Goal: Obtain resource: Obtain resource

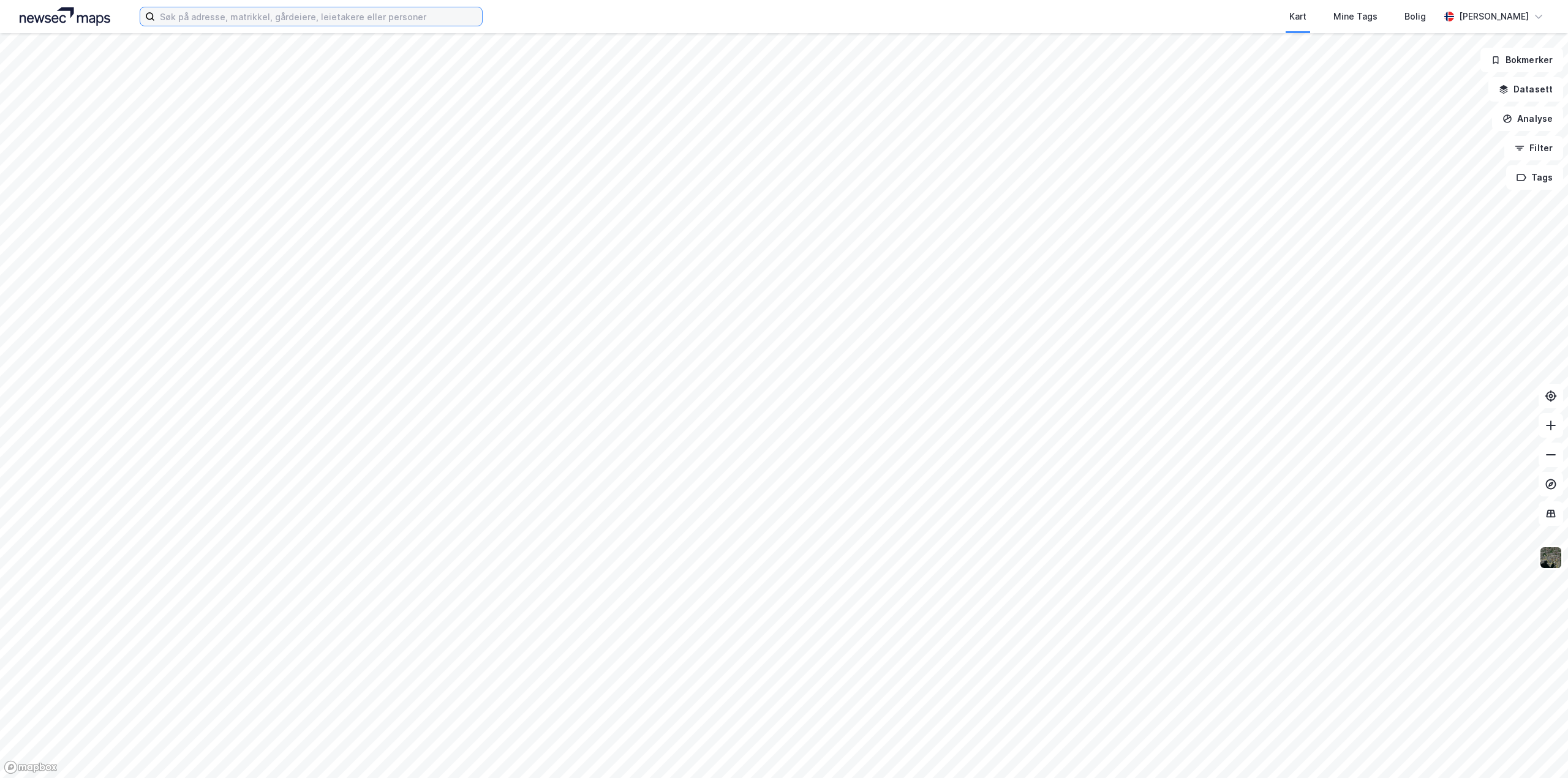
click at [275, 22] on input at bounding box center [318, 16] width 327 height 19
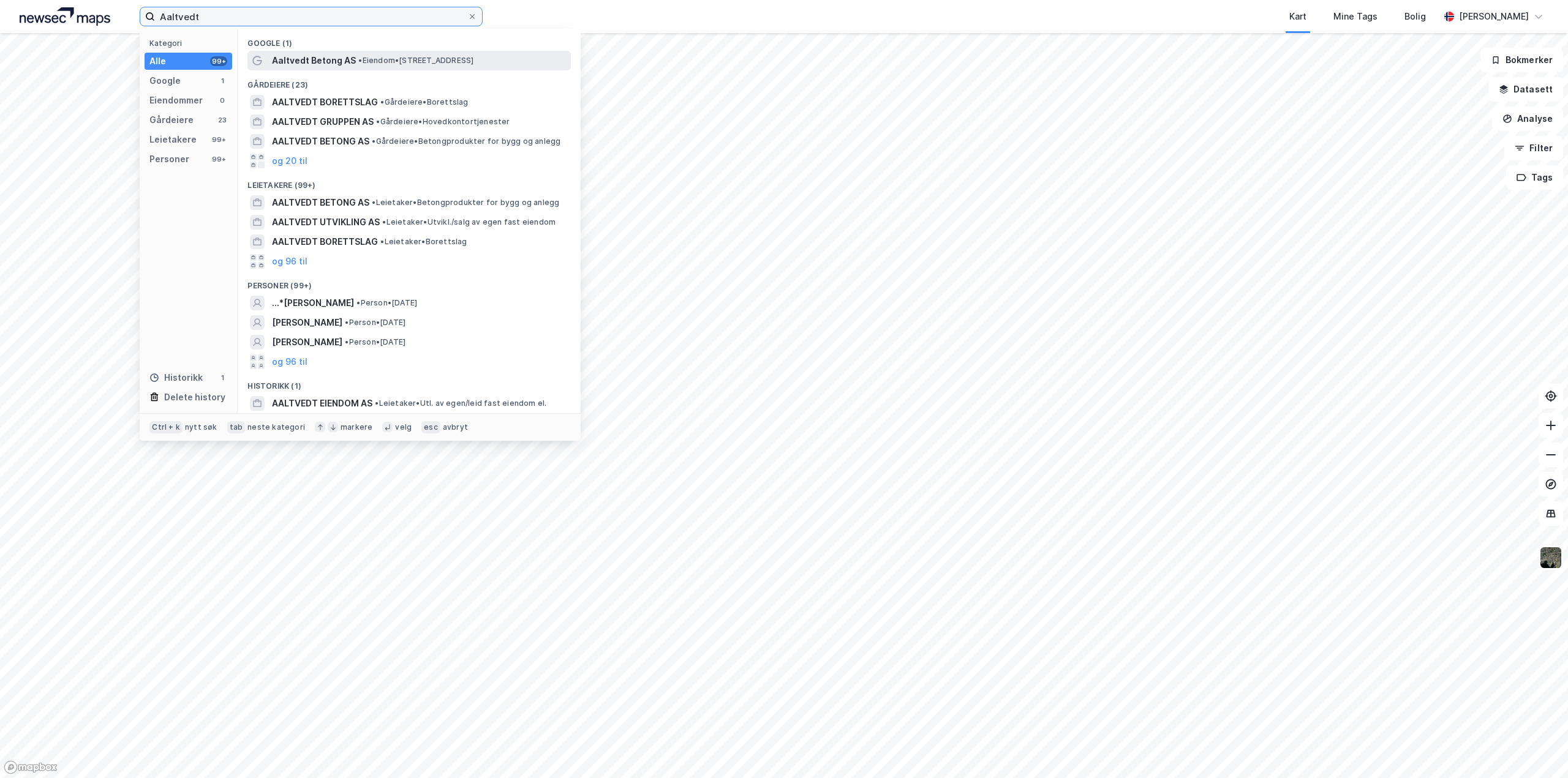
type input "Aaltvedt"
click at [360, 61] on span "•" at bounding box center [360, 60] width 4 height 9
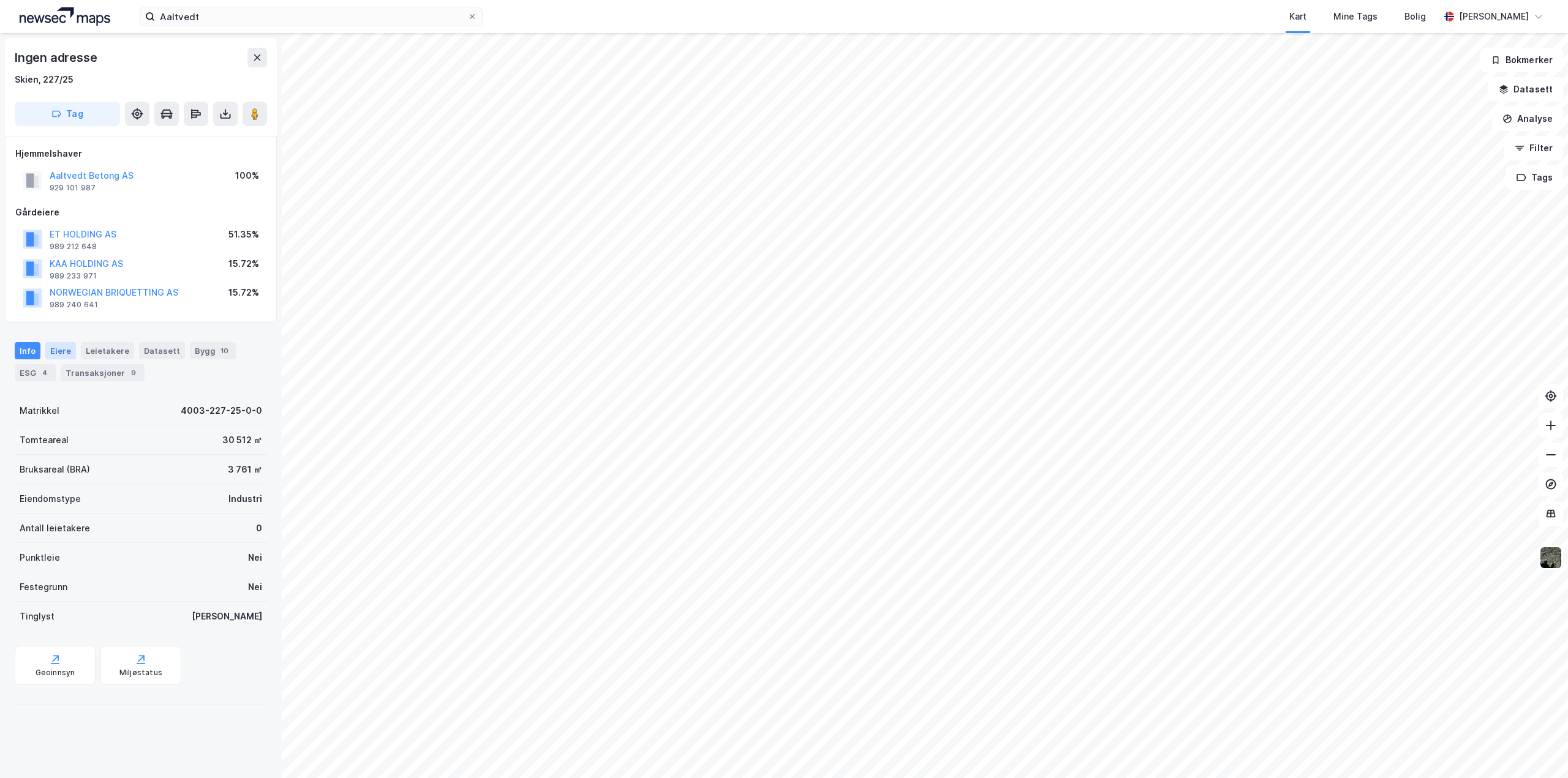
click at [58, 352] on div "Eiere" at bounding box center [61, 350] width 31 height 17
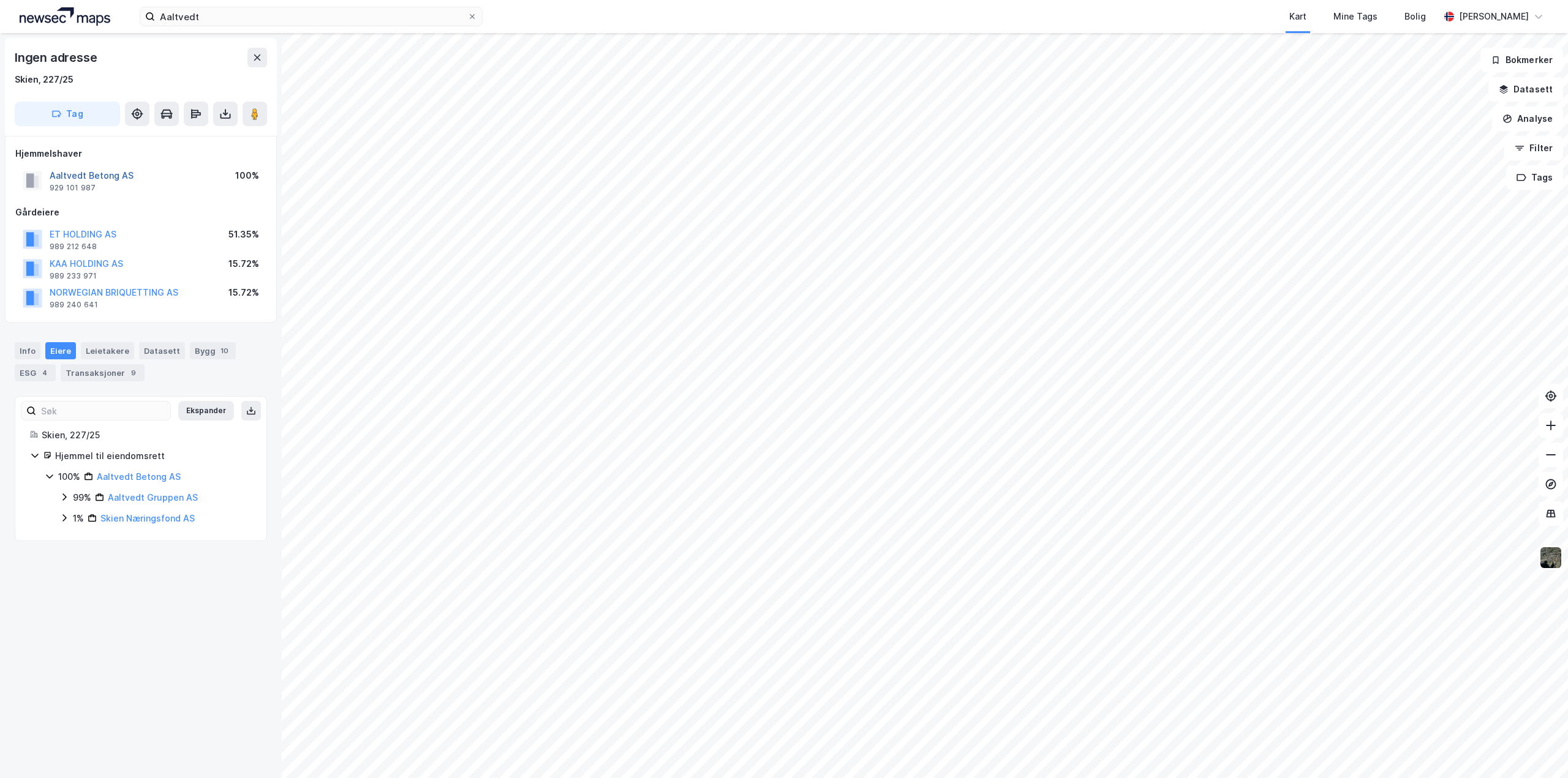
click at [0, 0] on button "Aaltvedt Betong AS" at bounding box center [0, 0] width 0 height 0
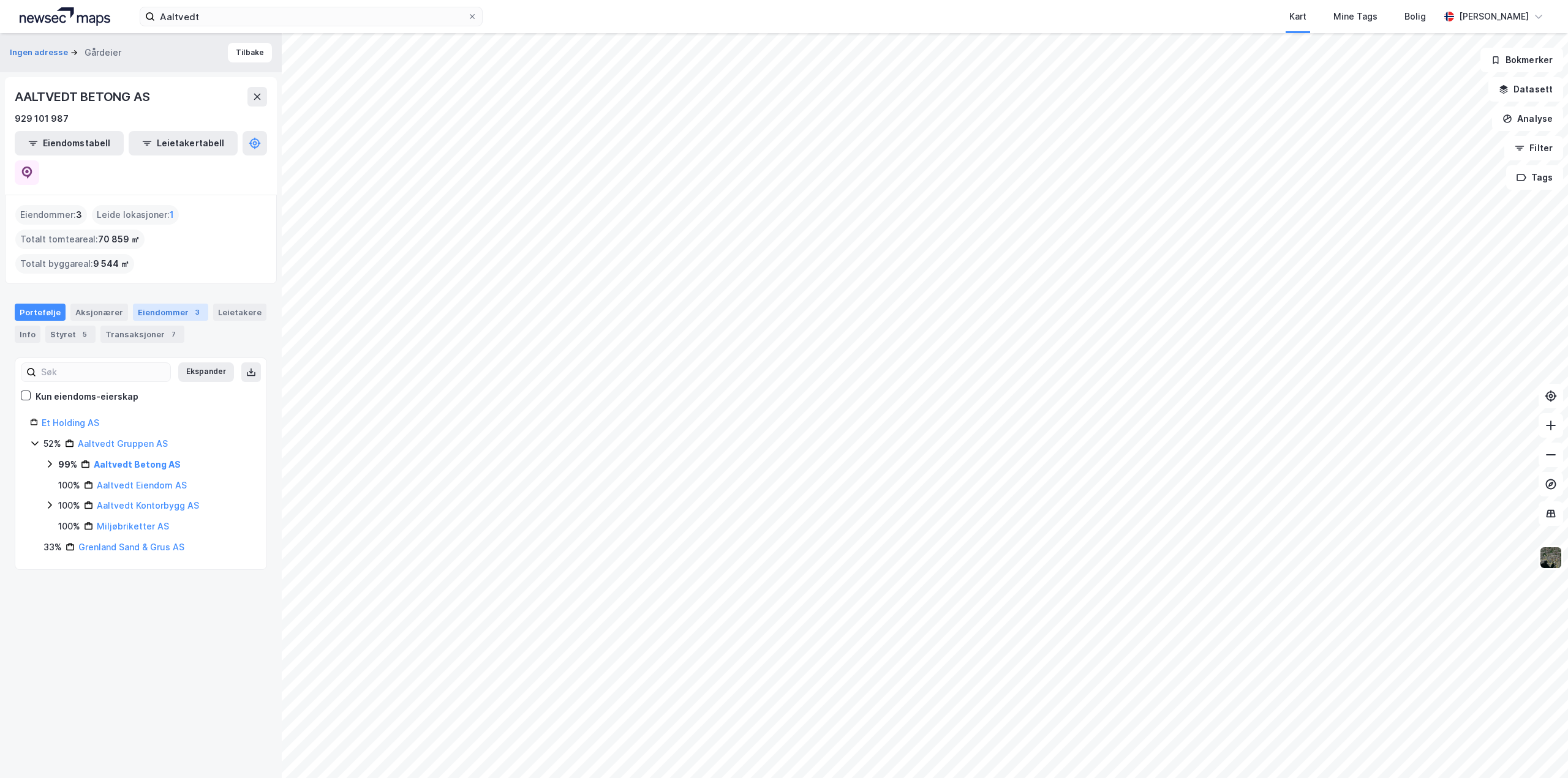
click at [155, 304] on div "Eiendommer 3" at bounding box center [171, 312] width 76 height 17
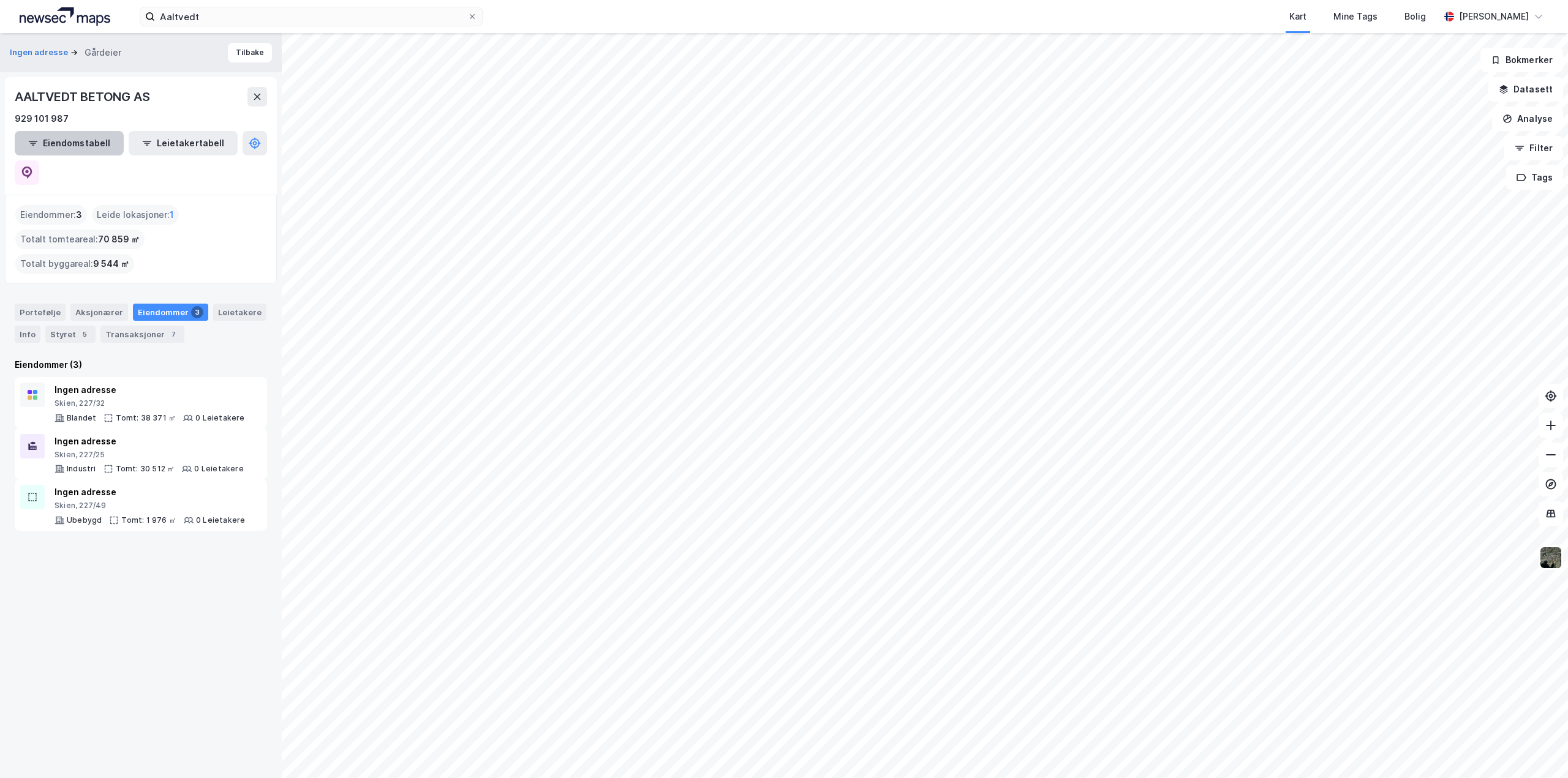
click at [70, 146] on button "Eiendomstabell" at bounding box center [70, 143] width 109 height 25
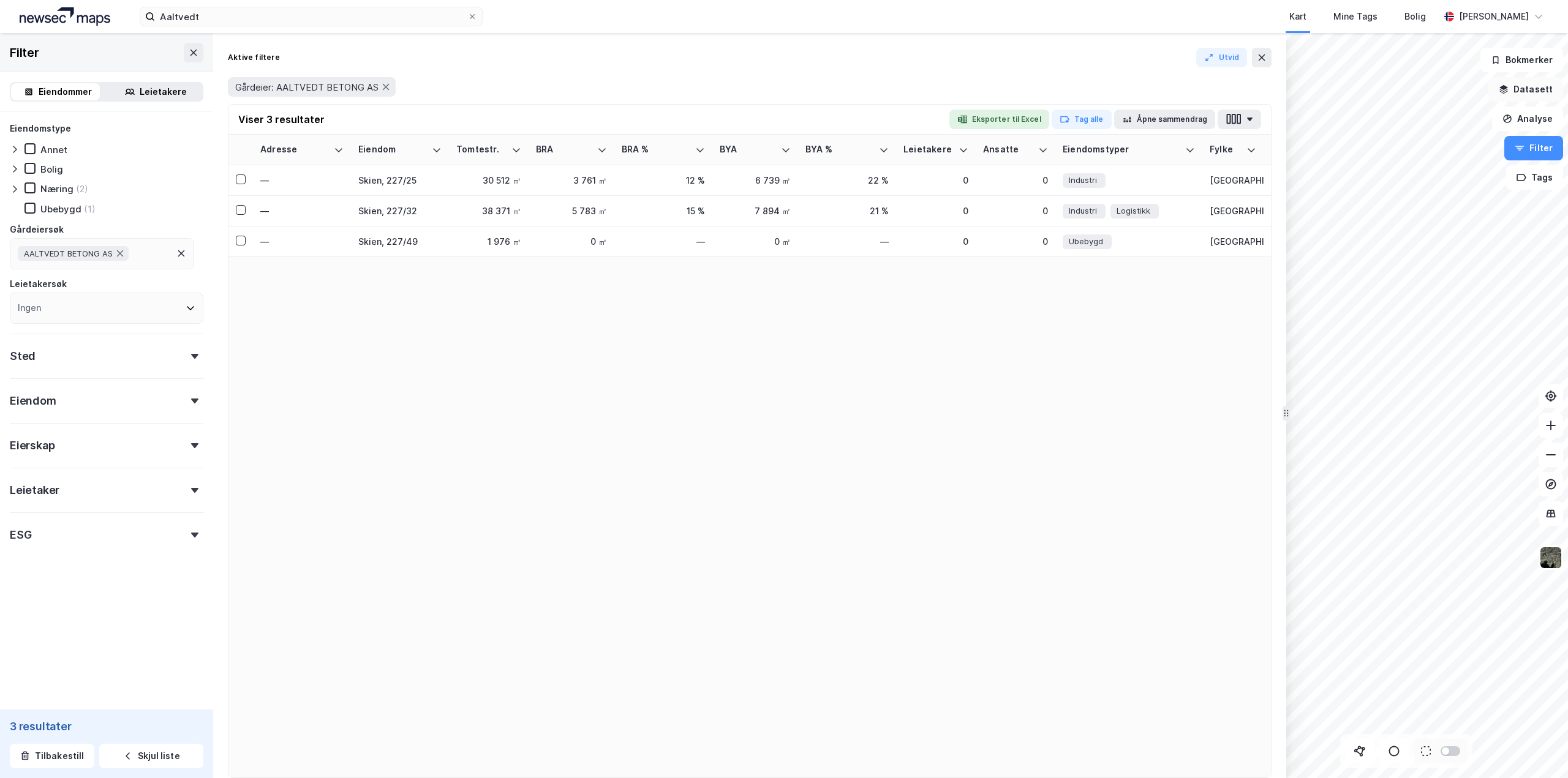
click at [1524, 89] on button "Datasett" at bounding box center [1525, 89] width 75 height 25
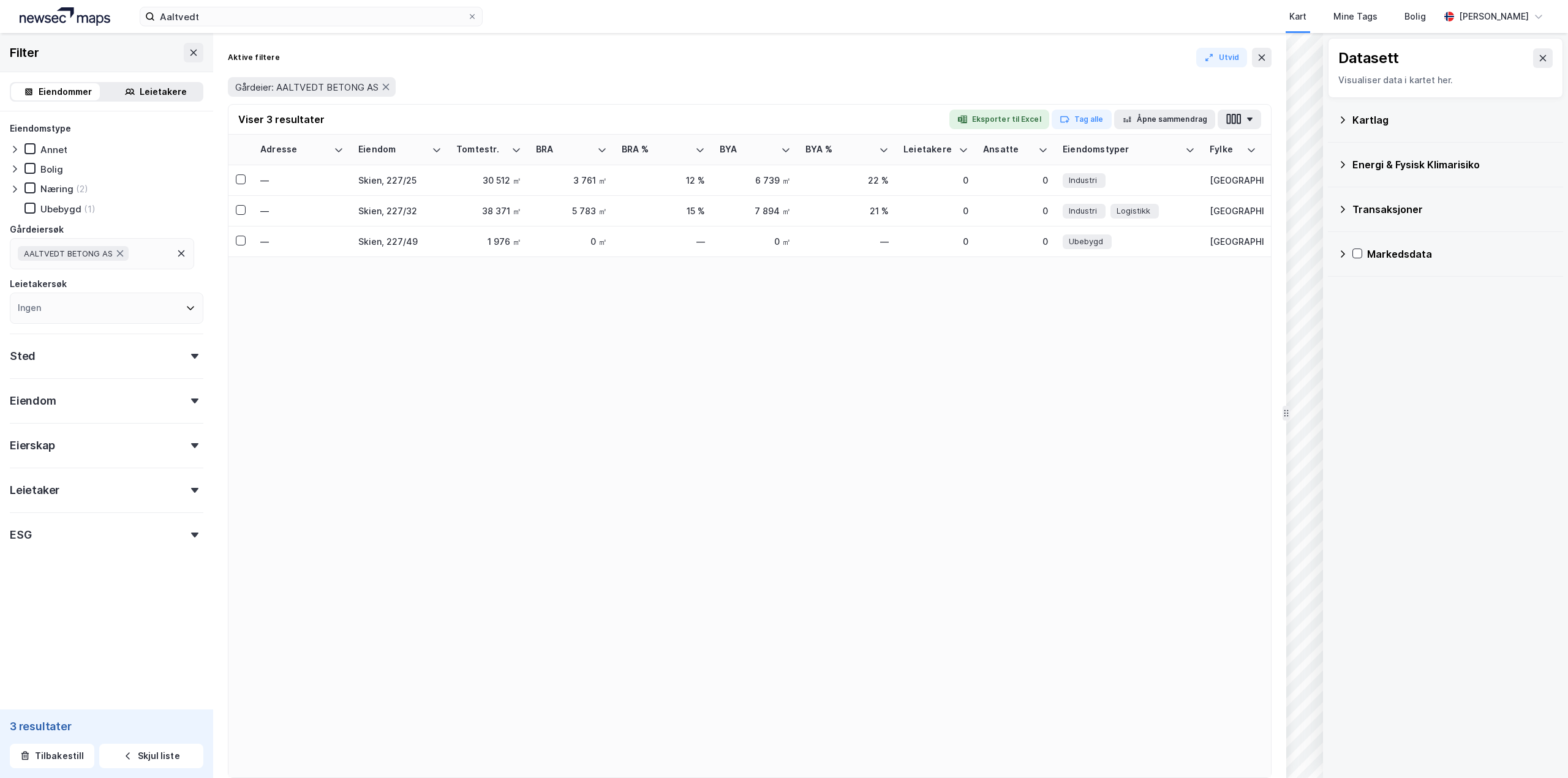
click at [1342, 120] on icon at bounding box center [1342, 120] width 10 height 10
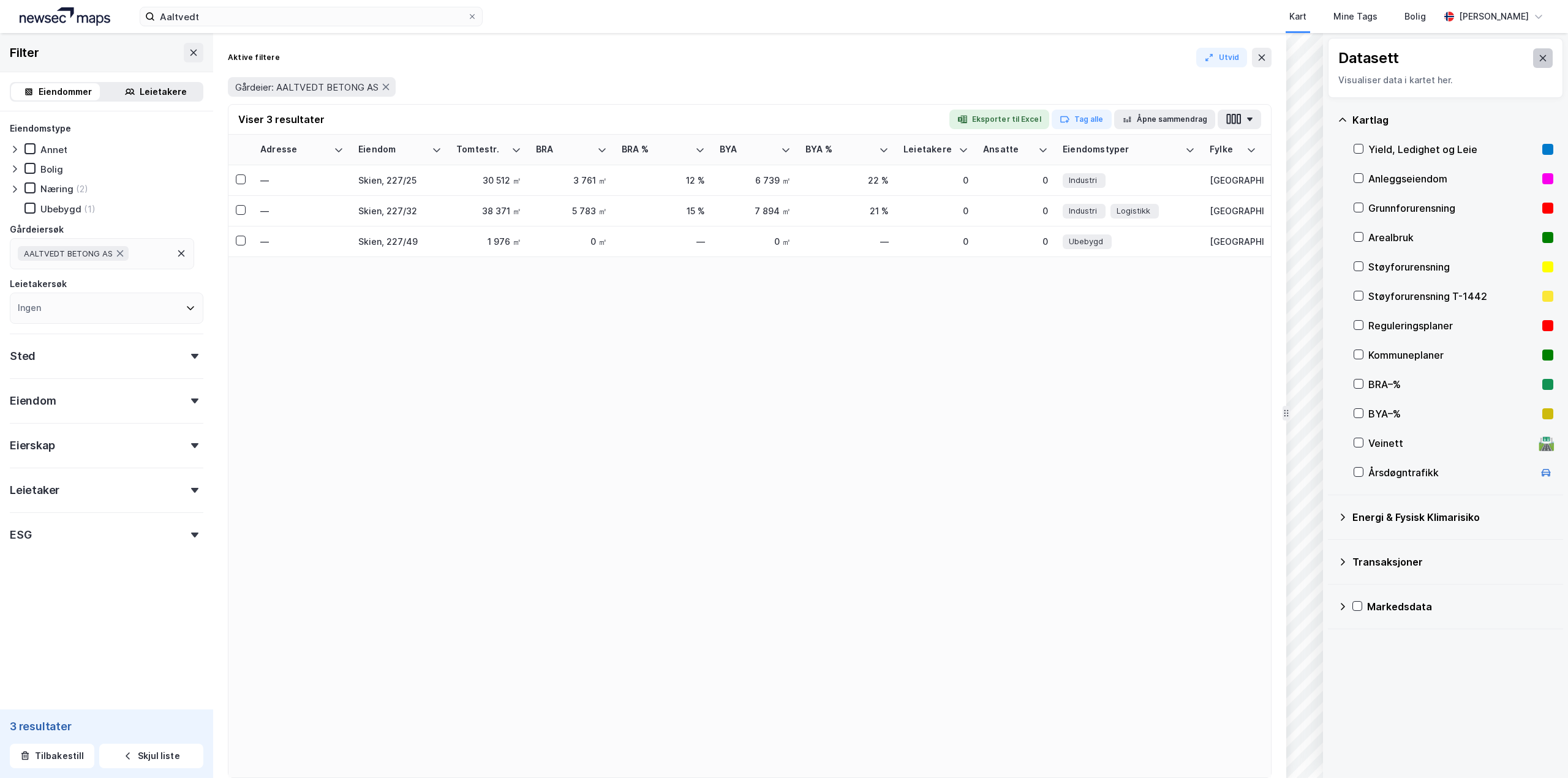
click at [1537, 59] on icon at bounding box center [1542, 58] width 10 height 10
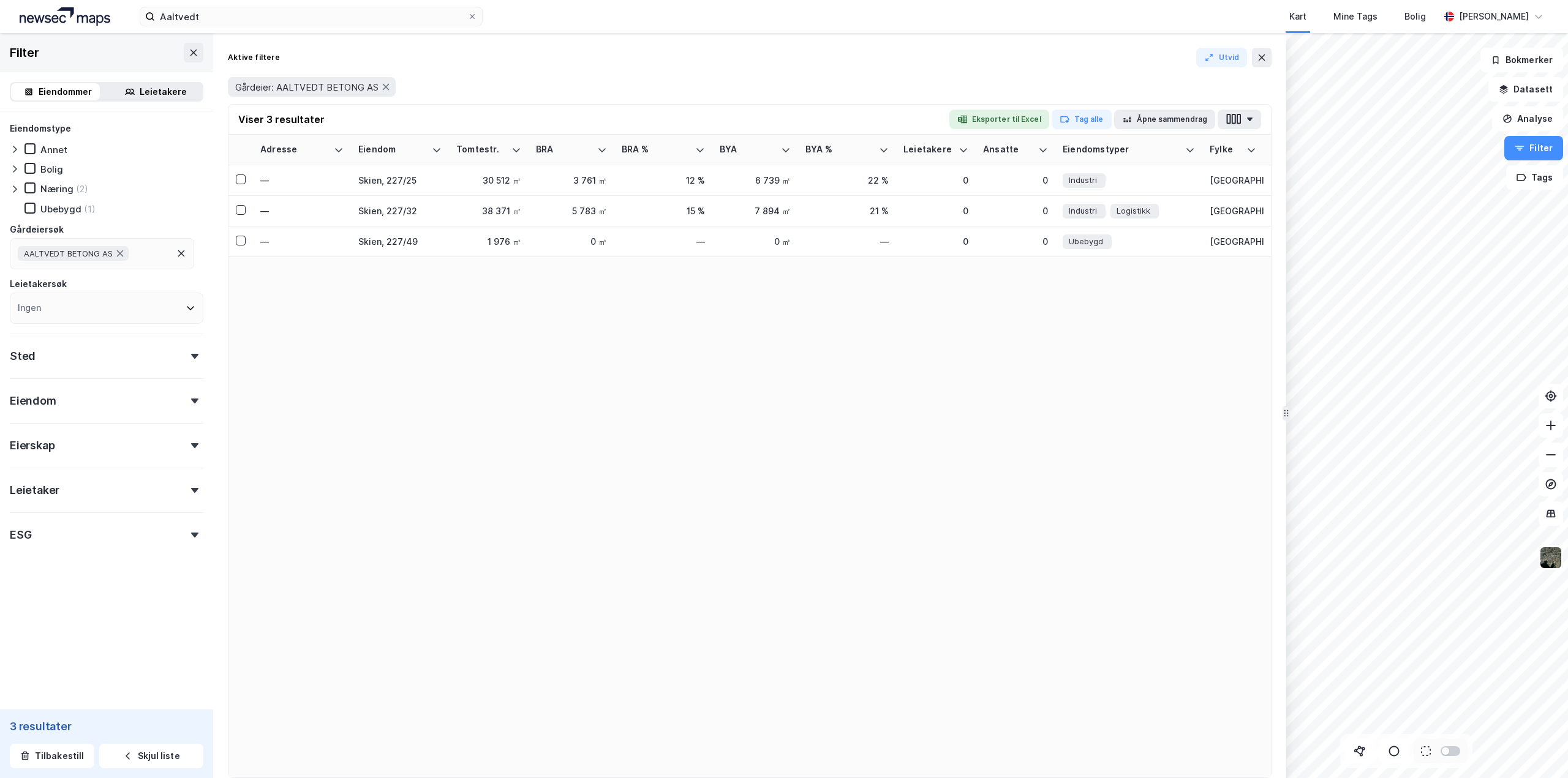
click at [60, 89] on div "Eiendommer" at bounding box center [65, 92] width 53 height 15
click at [189, 395] on div "Eiendom" at bounding box center [106, 396] width 194 height 35
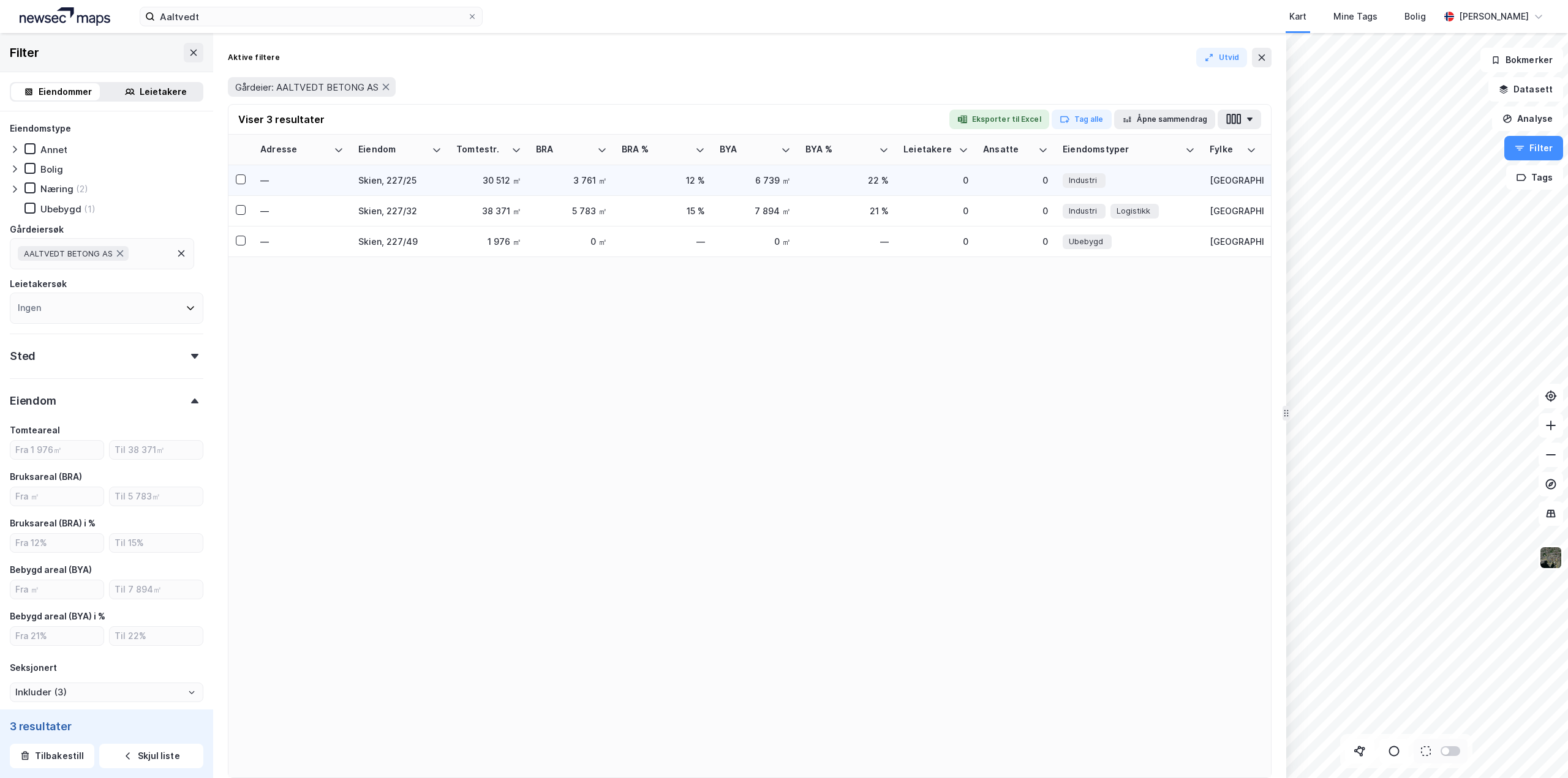
click at [373, 181] on div "Skien, 227/25" at bounding box center [400, 180] width 83 height 13
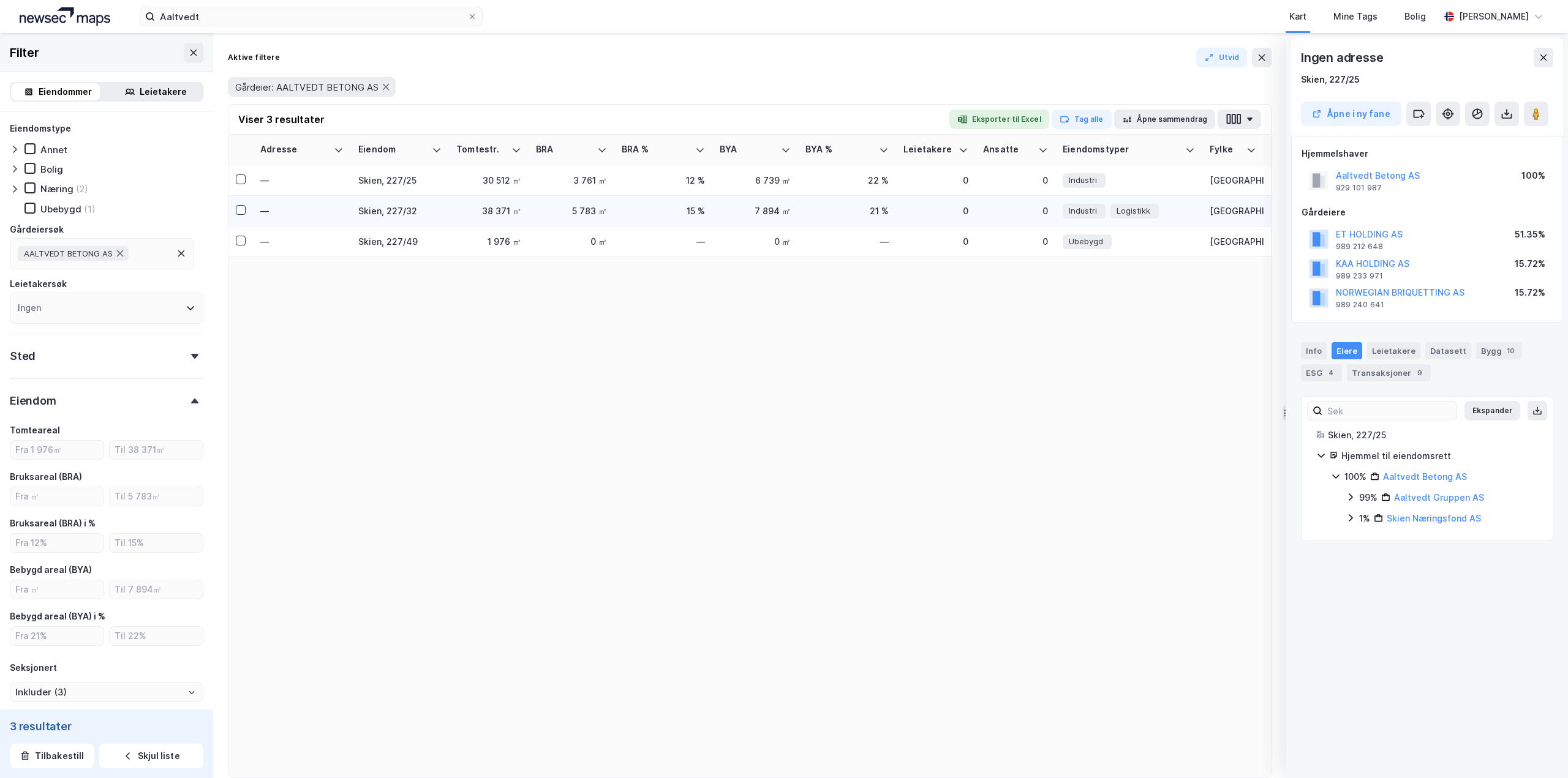
click at [373, 210] on div "Skien, 227/32" at bounding box center [400, 210] width 83 height 13
click at [370, 243] on div "Skien, 227/49" at bounding box center [400, 241] width 83 height 13
click at [400, 183] on div "Skien, 227/25" at bounding box center [400, 180] width 83 height 13
click at [1507, 113] on icon at bounding box center [1507, 112] width 1 height 7
click at [1469, 157] on div "Last ned matrikkelrapport" at bounding box center [1460, 158] width 101 height 10
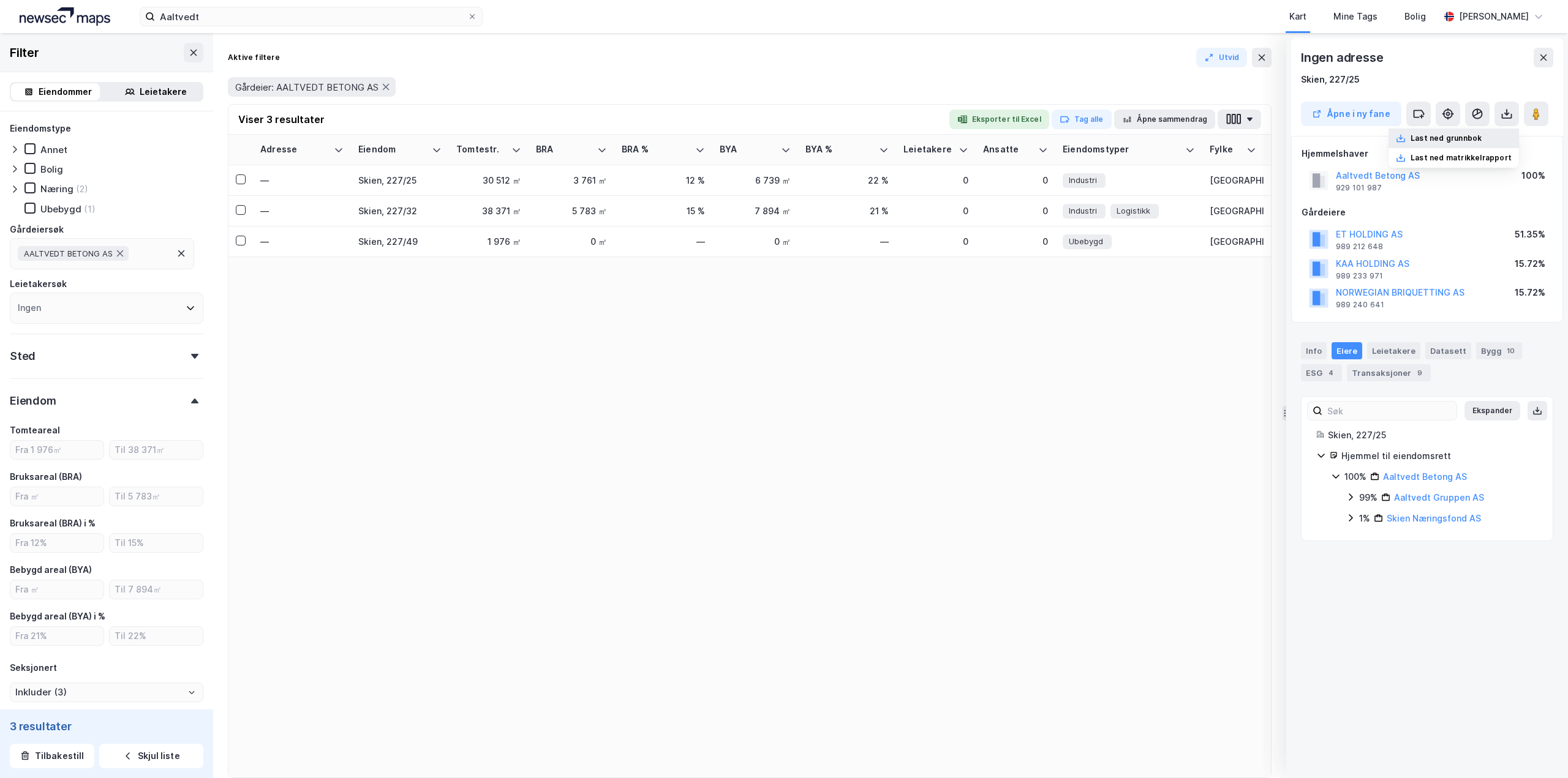
click at [1472, 136] on div "Last ned grunnbok" at bounding box center [1445, 138] width 71 height 10
